Goal: Information Seeking & Learning: Learn about a topic

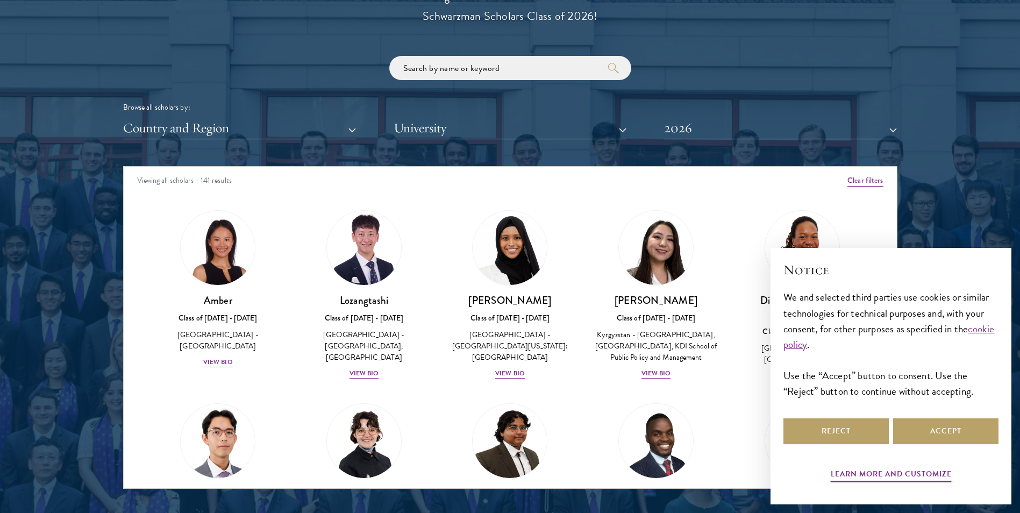
scroll to position [1398, 0]
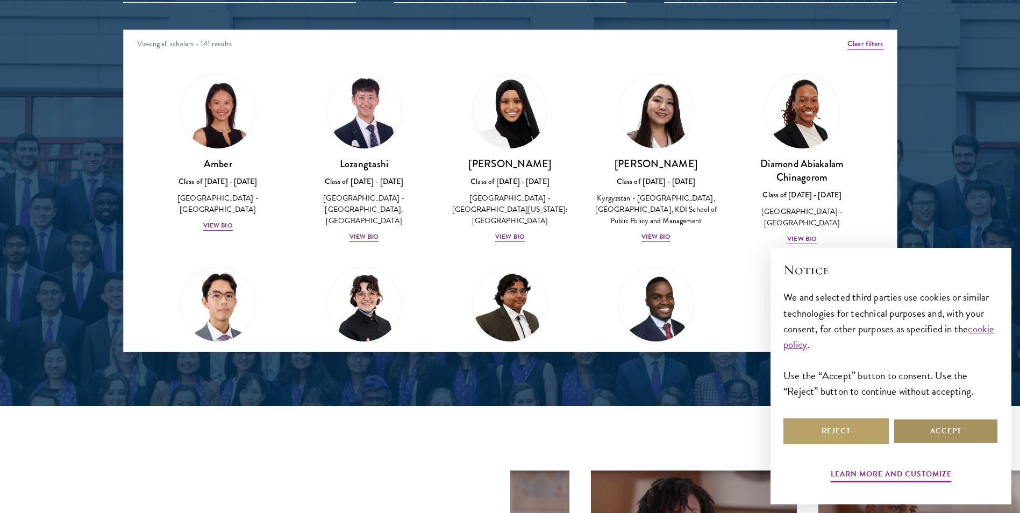
click at [940, 433] on button "Accept" at bounding box center [945, 431] width 105 height 26
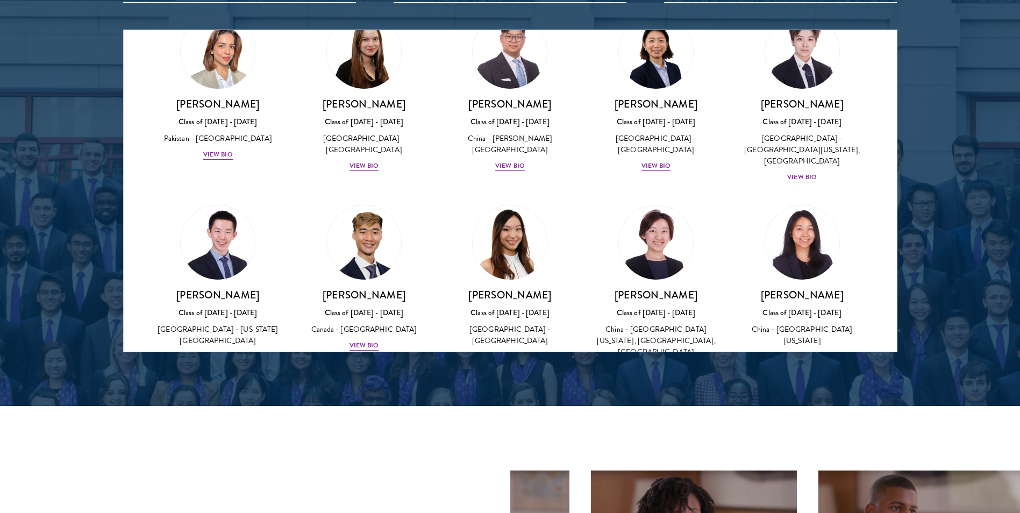
scroll to position [2590, 0]
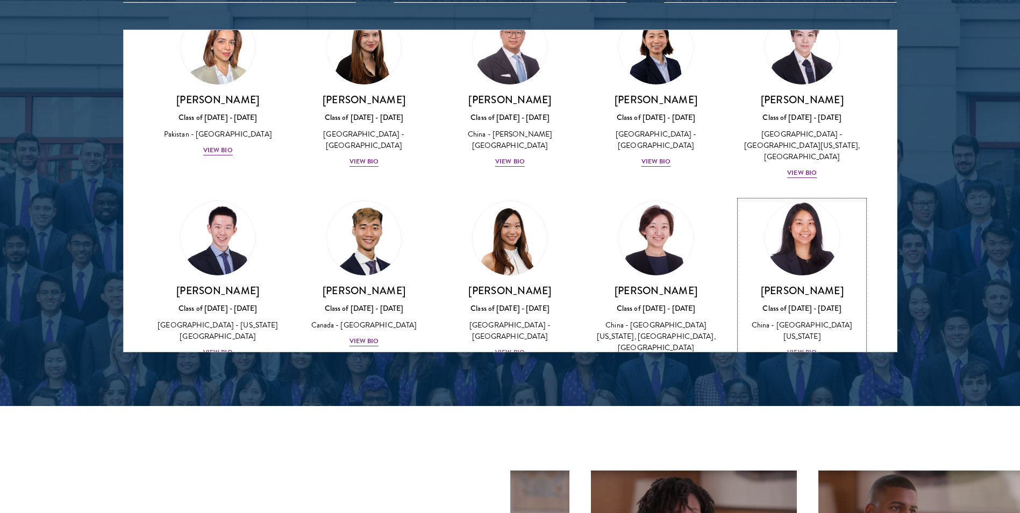
click at [790, 347] on div "View Bio" at bounding box center [802, 352] width 30 height 10
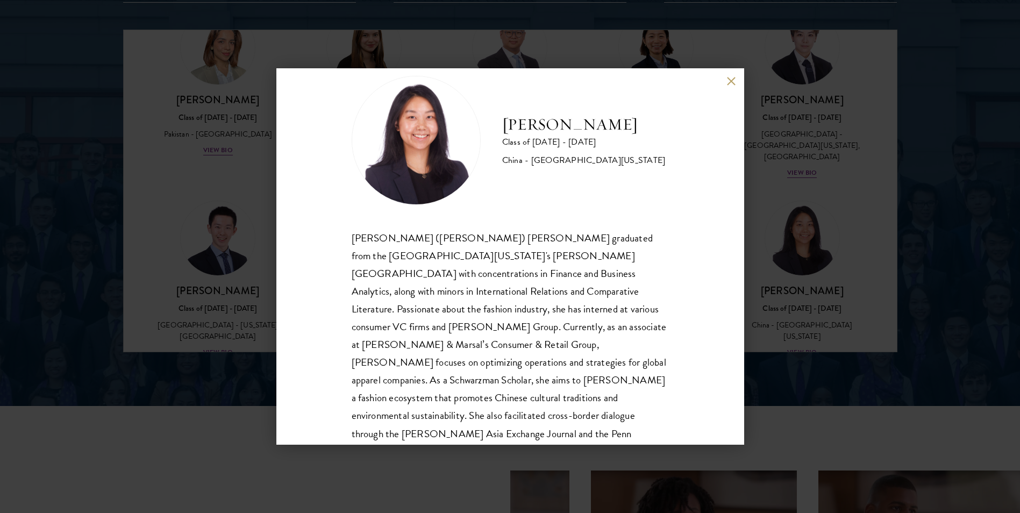
scroll to position [37, 0]
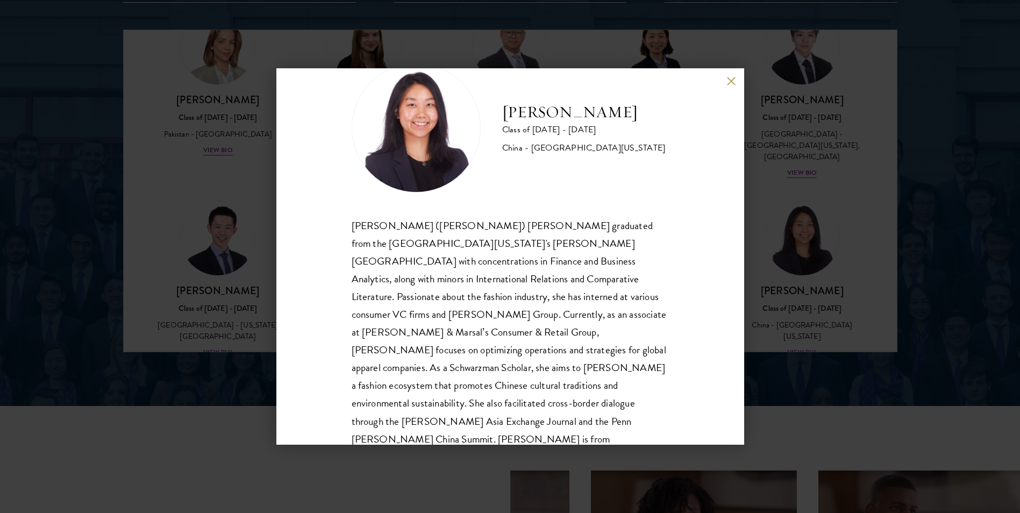
click at [730, 78] on button at bounding box center [731, 80] width 9 height 9
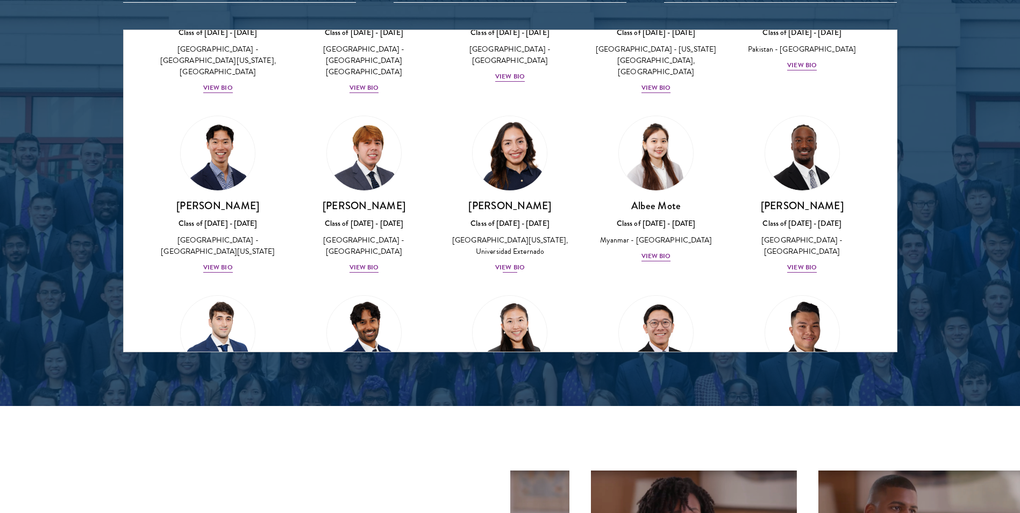
scroll to position [3450, 0]
click at [219, 430] on div "View Bio" at bounding box center [218, 435] width 30 height 10
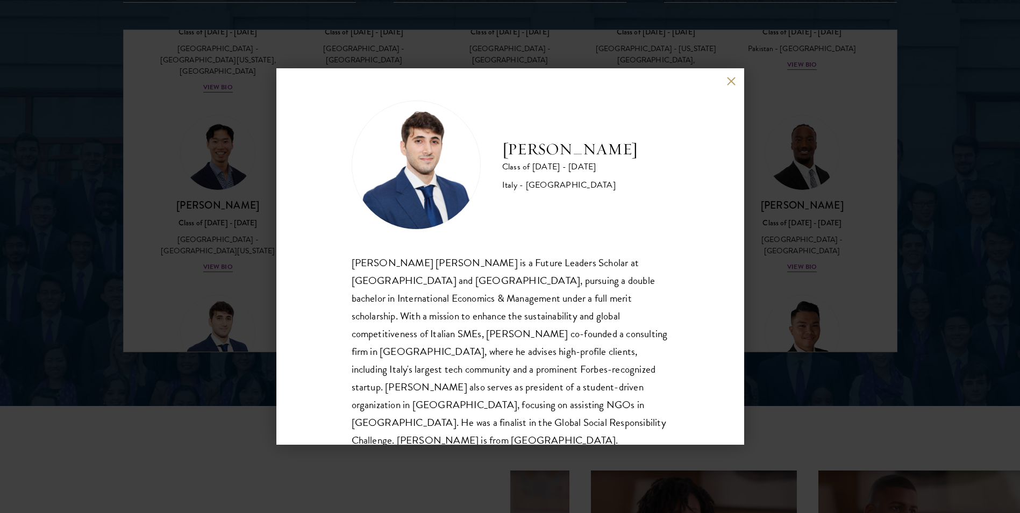
scroll to position [1, 0]
click at [728, 82] on button at bounding box center [731, 80] width 9 height 9
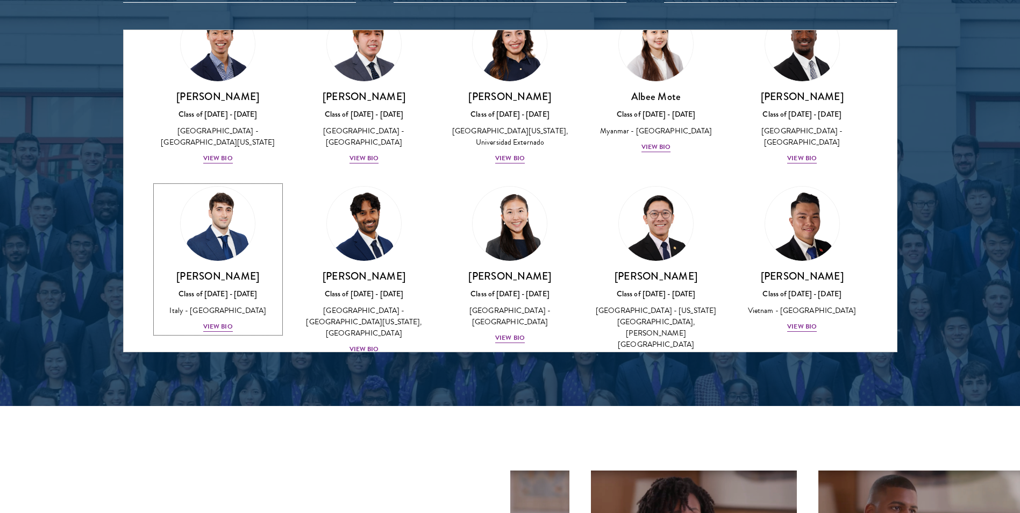
scroll to position [3612, 0]
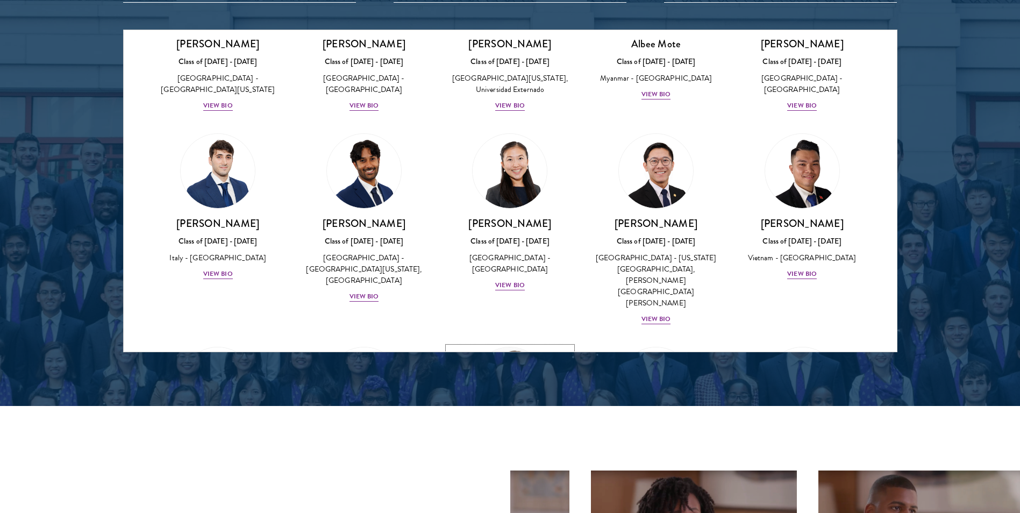
click at [509, 482] on div "View Bio" at bounding box center [510, 487] width 30 height 10
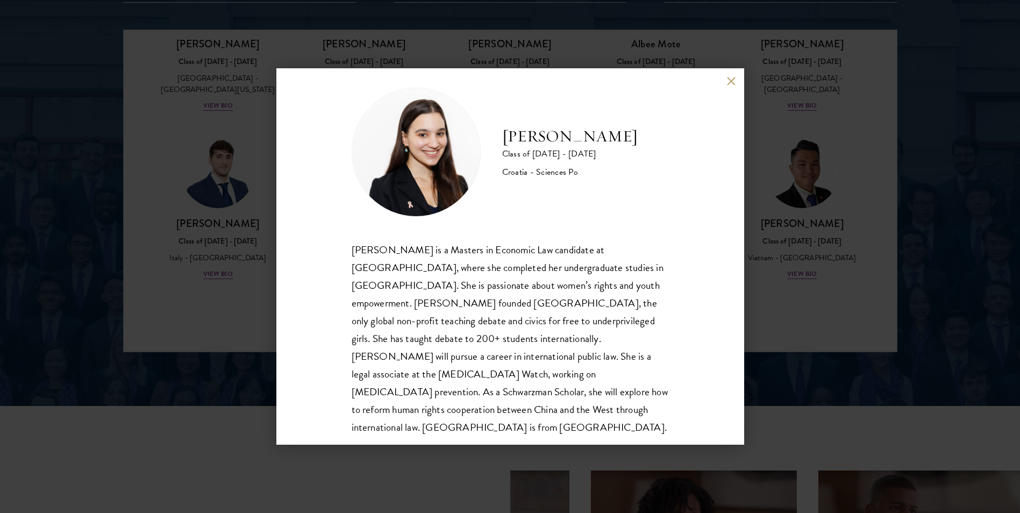
scroll to position [19, 0]
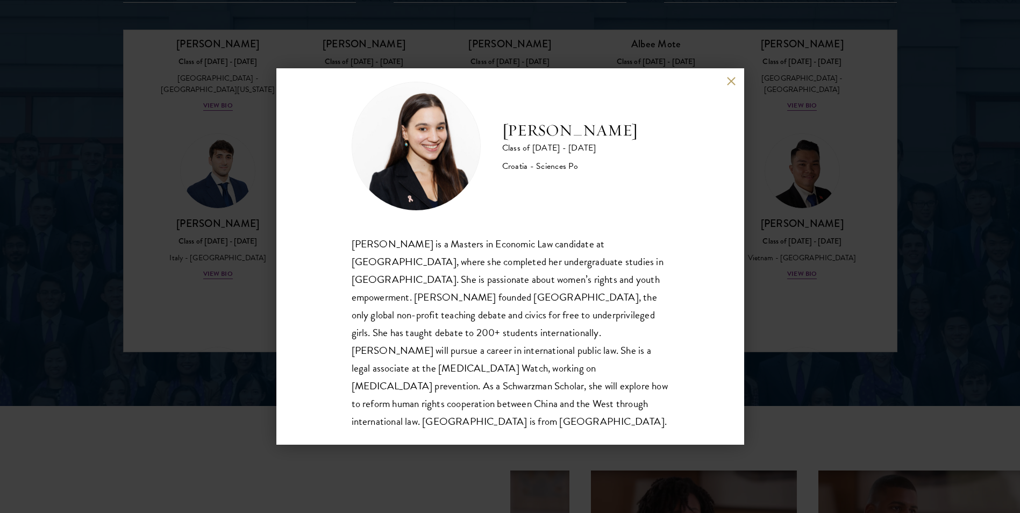
click at [731, 70] on div "[PERSON_NAME] Class of [DATE] - [DATE] Croatia - Sciences Po [PERSON_NAME] is a…" at bounding box center [510, 256] width 468 height 376
click at [736, 66] on div "[PERSON_NAME] Class of [DATE] - [DATE] Croatia - Sciences Po [PERSON_NAME] is a…" at bounding box center [510, 256] width 1020 height 513
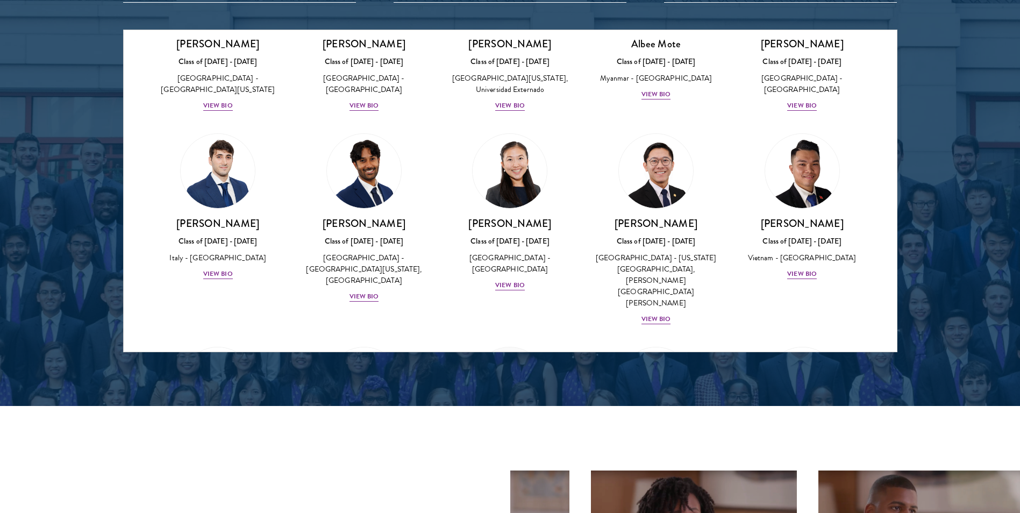
click at [729, 123] on div "[PERSON_NAME] Class of [DATE] - [DATE] [GEOGRAPHIC_DATA] - [GEOGRAPHIC_DATA] Vi…" at bounding box center [802, 207] width 146 height 168
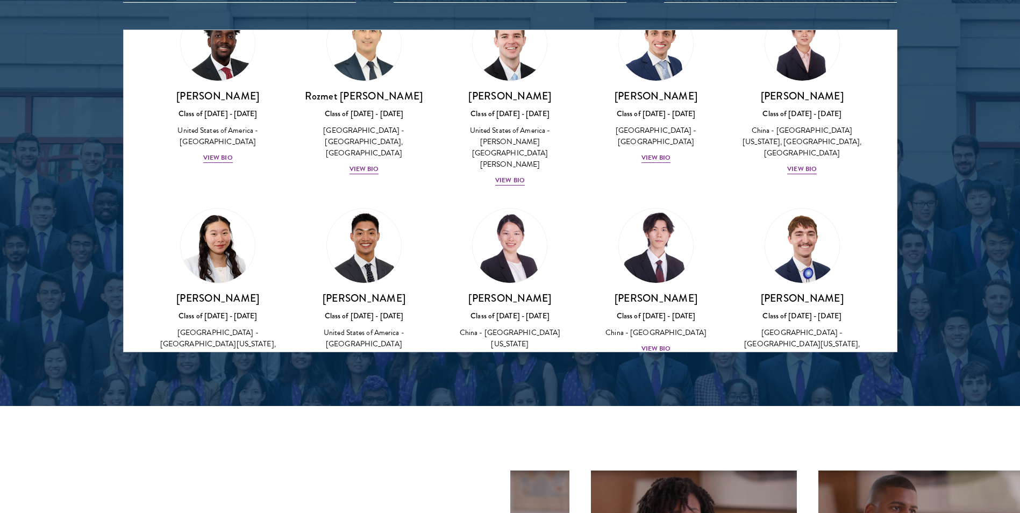
scroll to position [4812, 0]
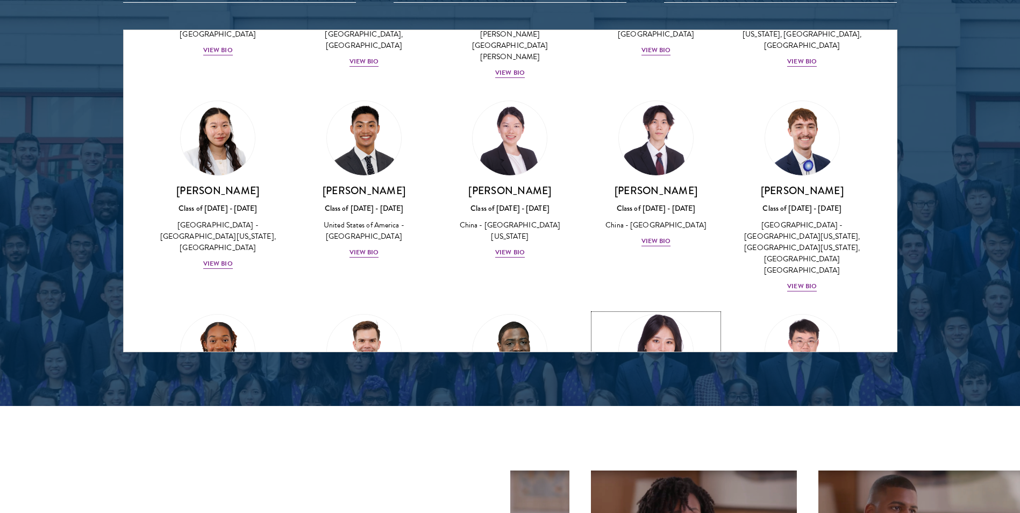
click at [659, 461] on div "View Bio" at bounding box center [656, 466] width 30 height 10
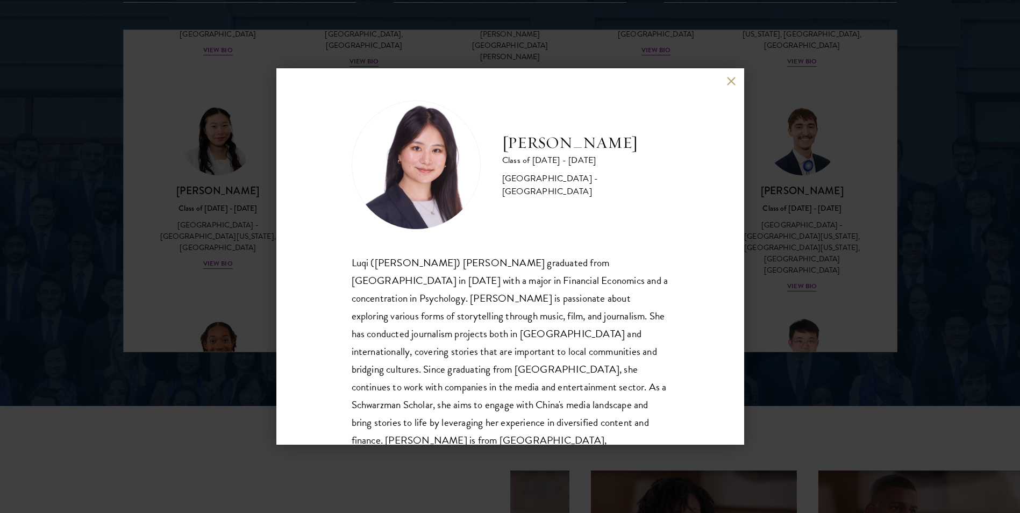
click at [731, 83] on button at bounding box center [731, 80] width 9 height 9
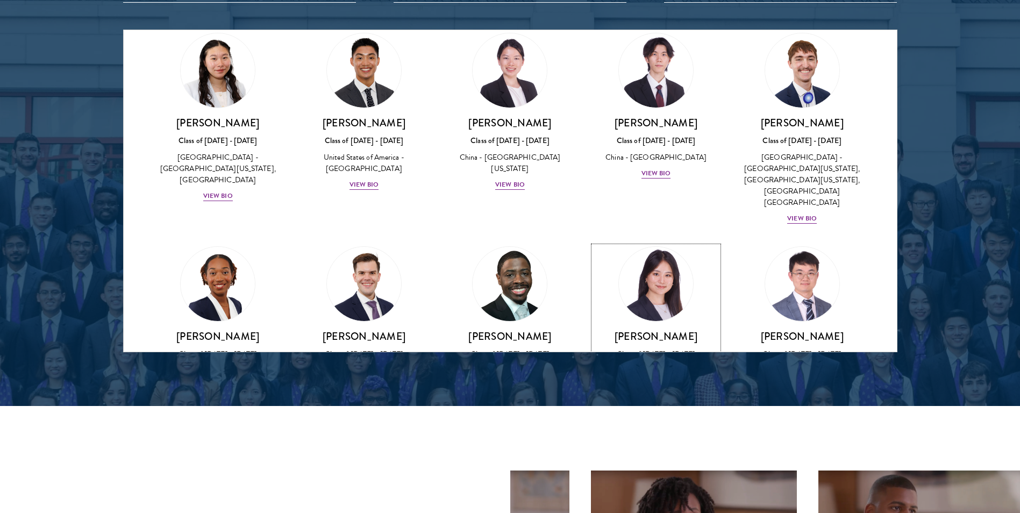
scroll to position [4790, 0]
